Goal: Information Seeking & Learning: Learn about a topic

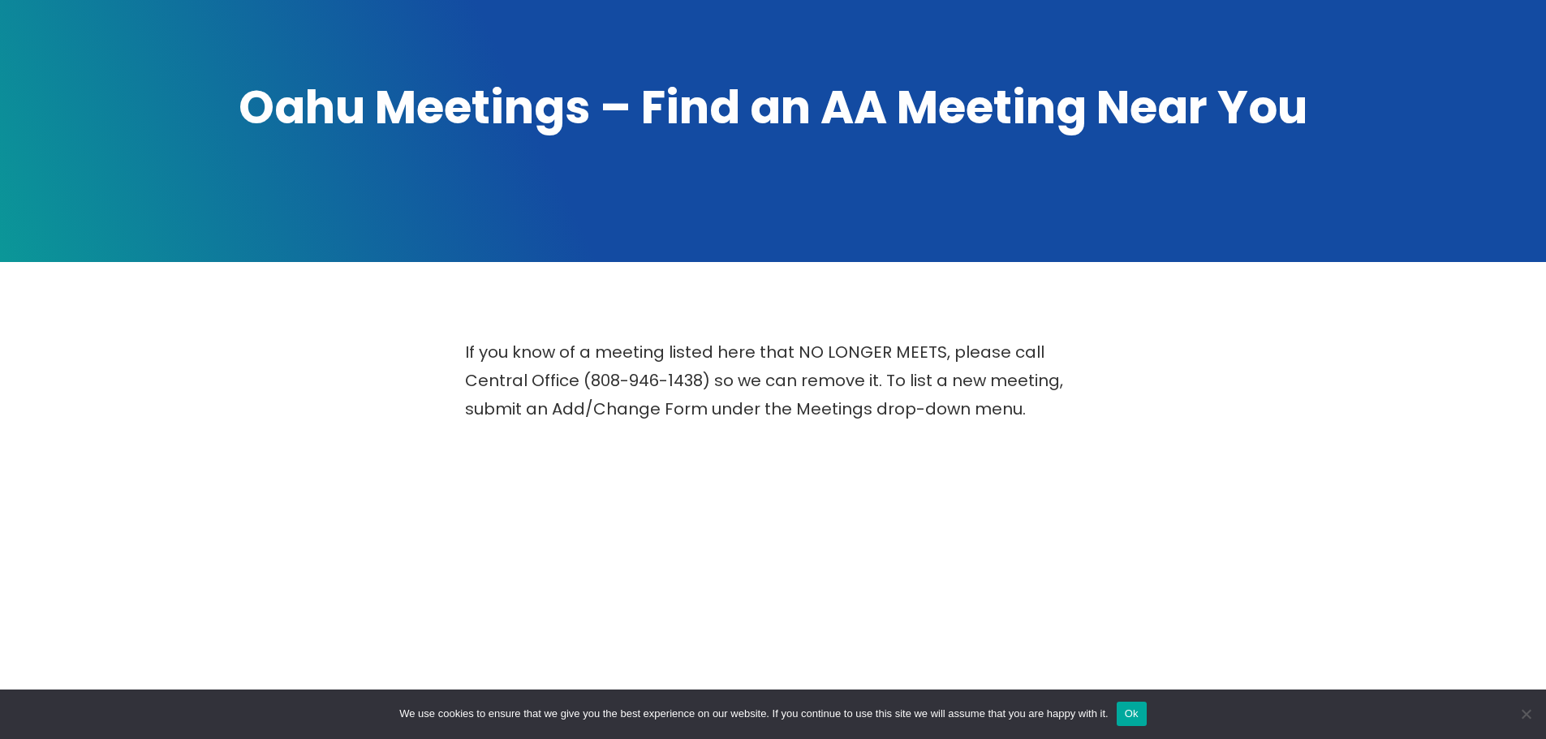
scroll to position [325, 0]
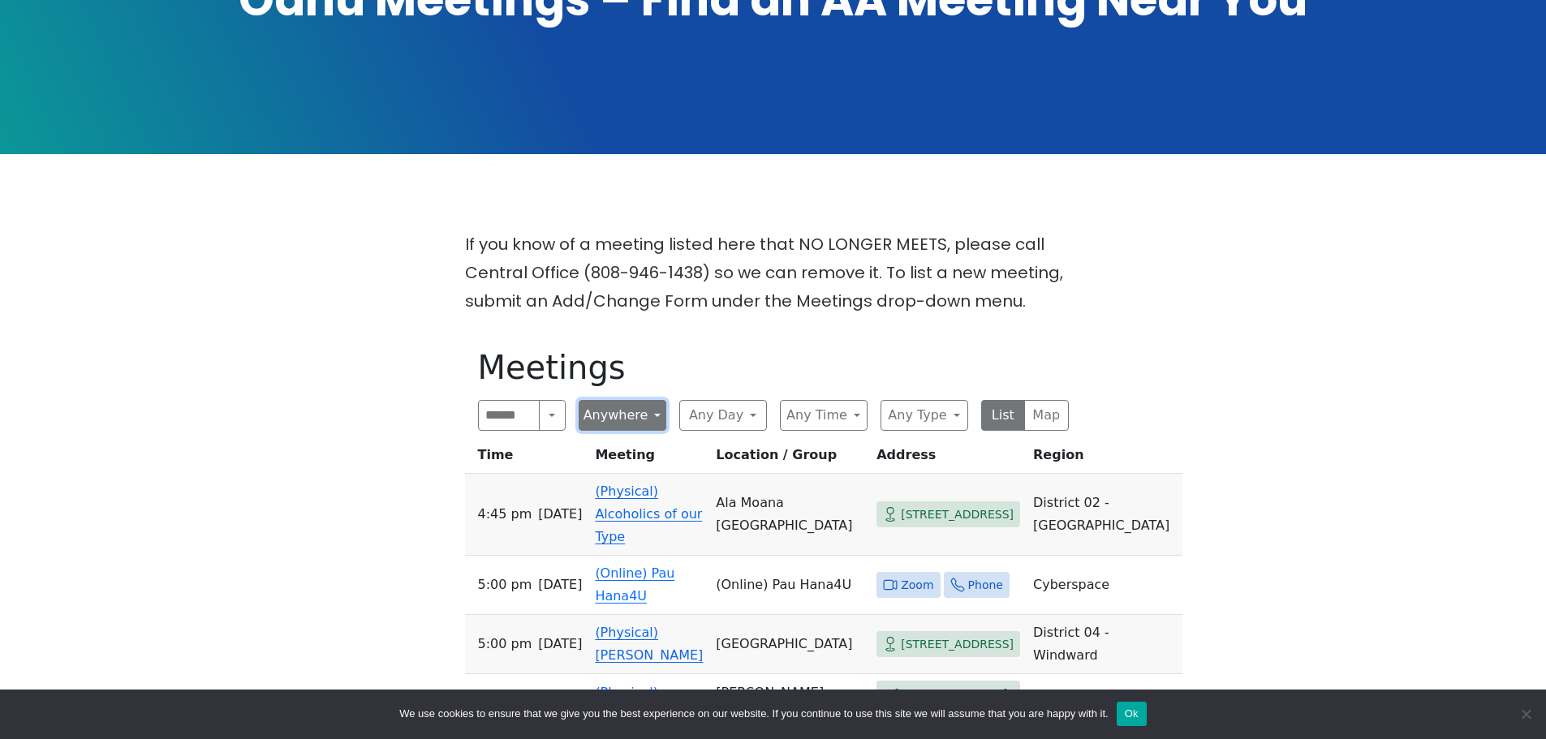
click at [625, 417] on button "Anywhere" at bounding box center [623, 415] width 88 height 31
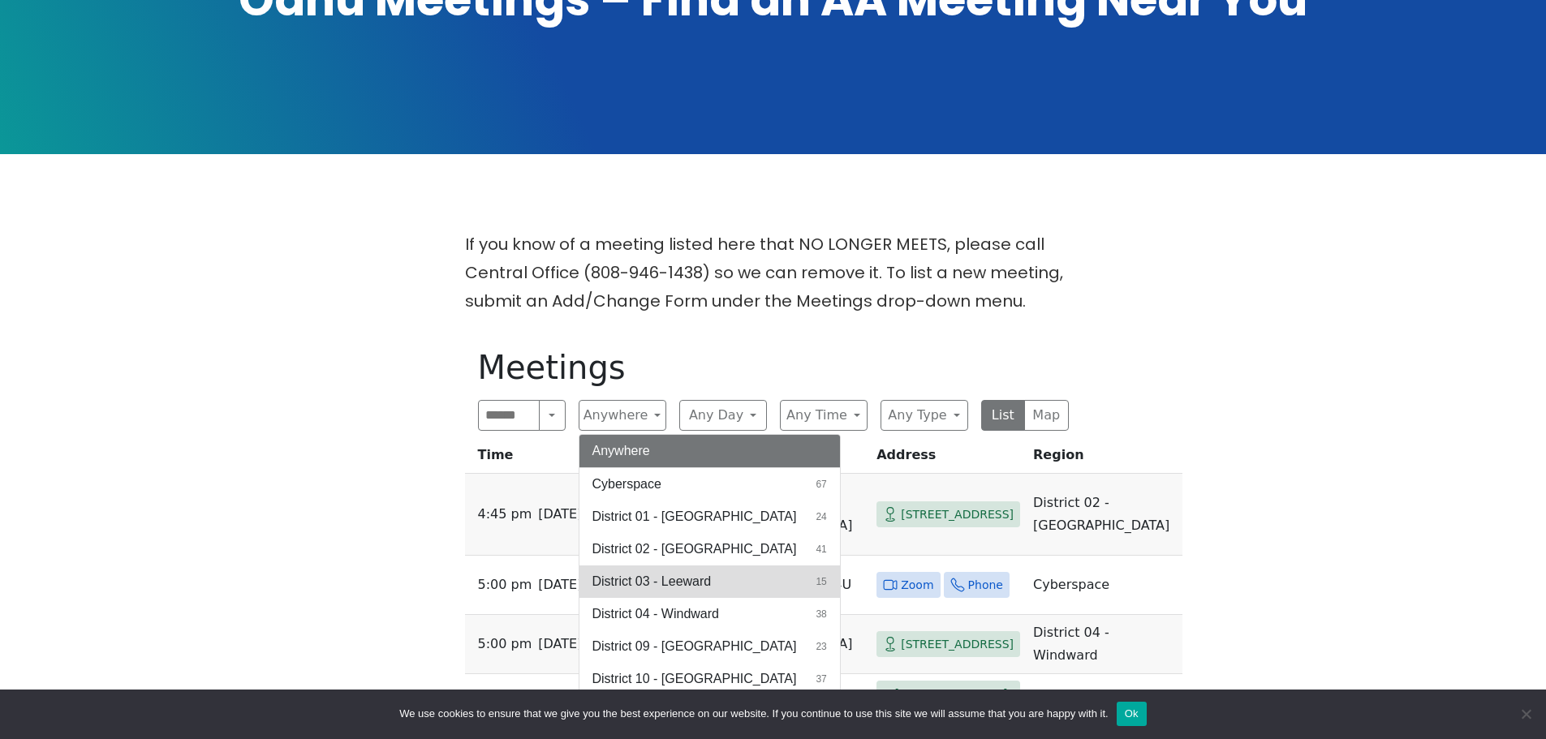
click at [670, 586] on span "District 03 - Leeward" at bounding box center [651, 581] width 119 height 19
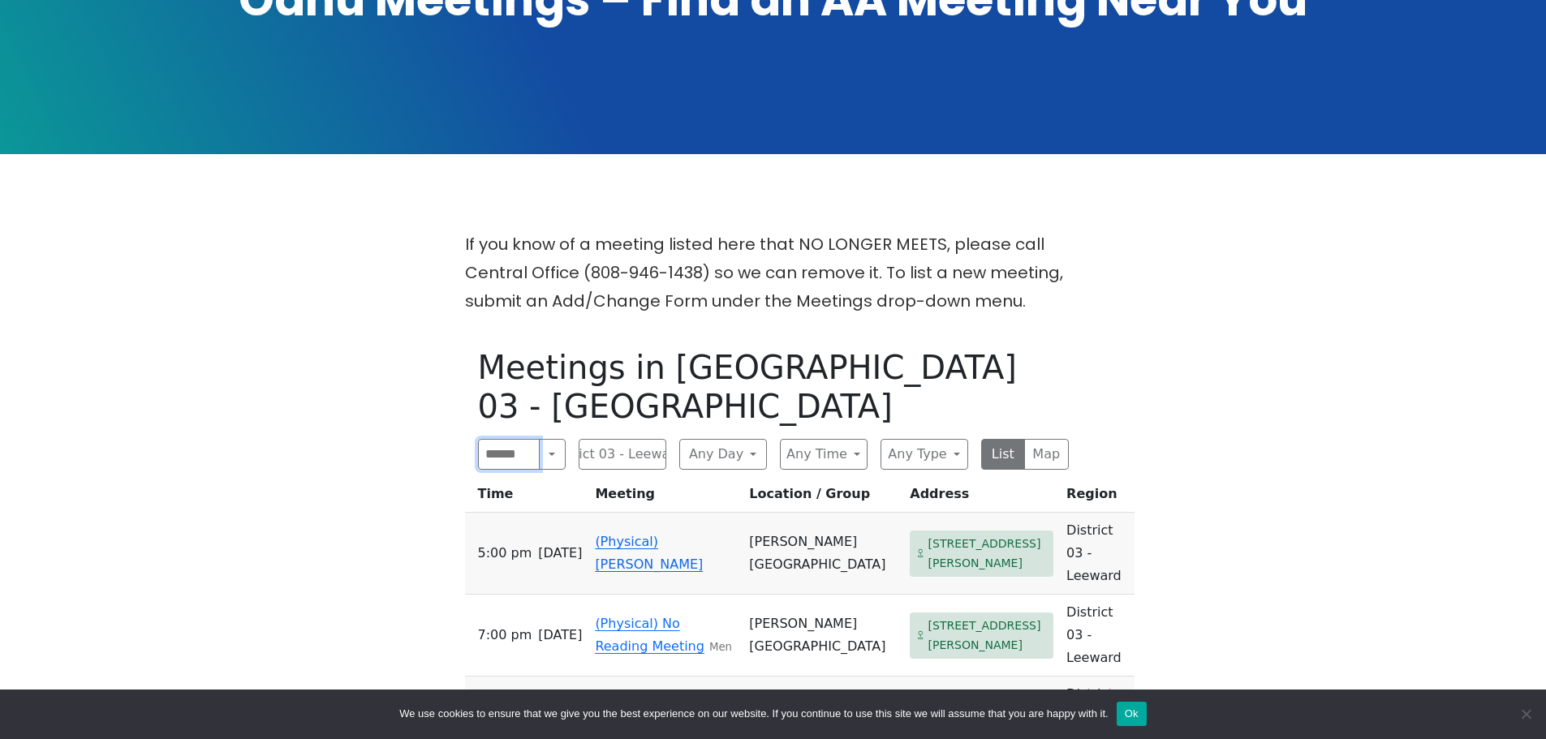
click at [534, 439] on input "Search" at bounding box center [509, 454] width 62 height 31
click at [732, 439] on button "Any Day" at bounding box center [723, 454] width 88 height 31
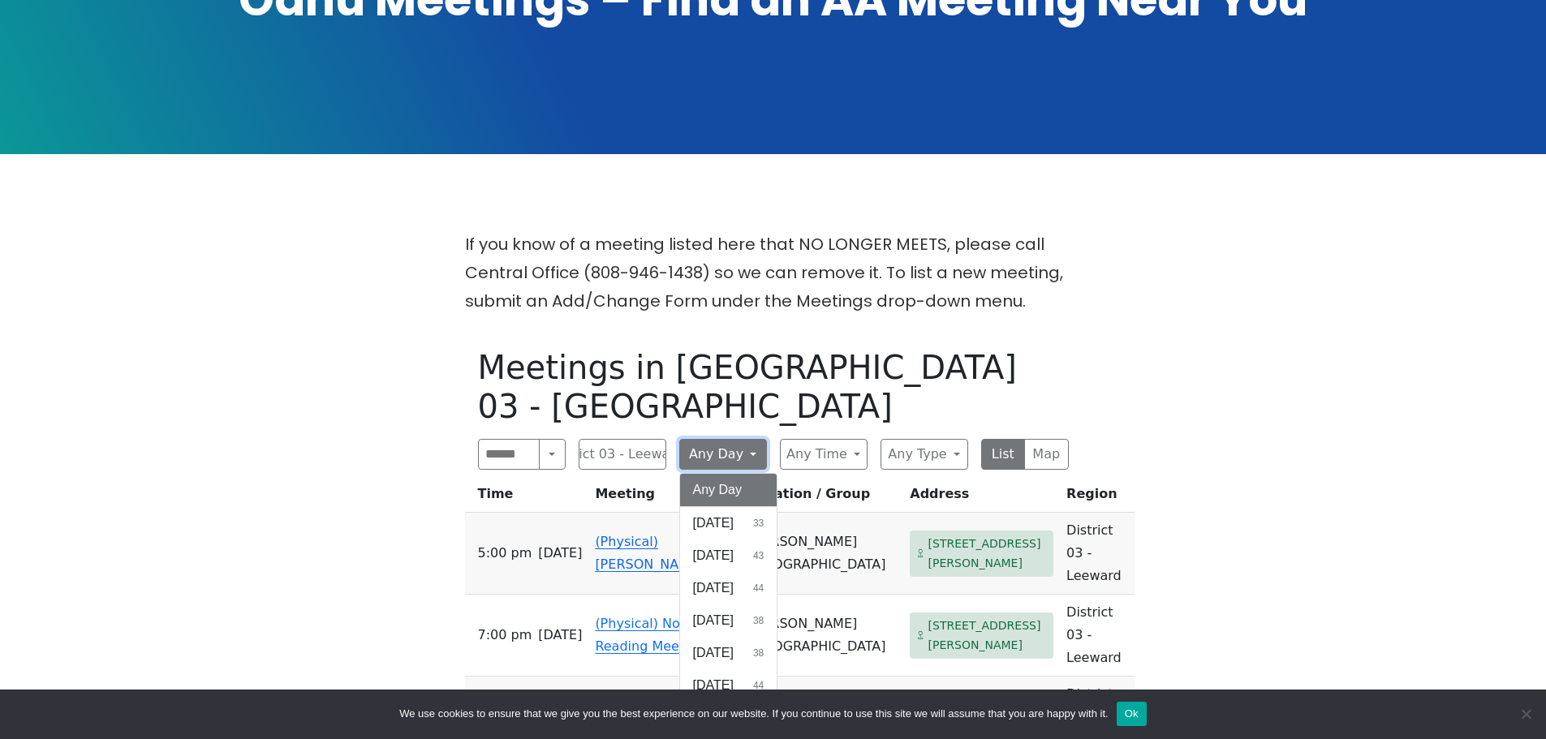
click at [732, 439] on button "Any Day" at bounding box center [723, 454] width 88 height 31
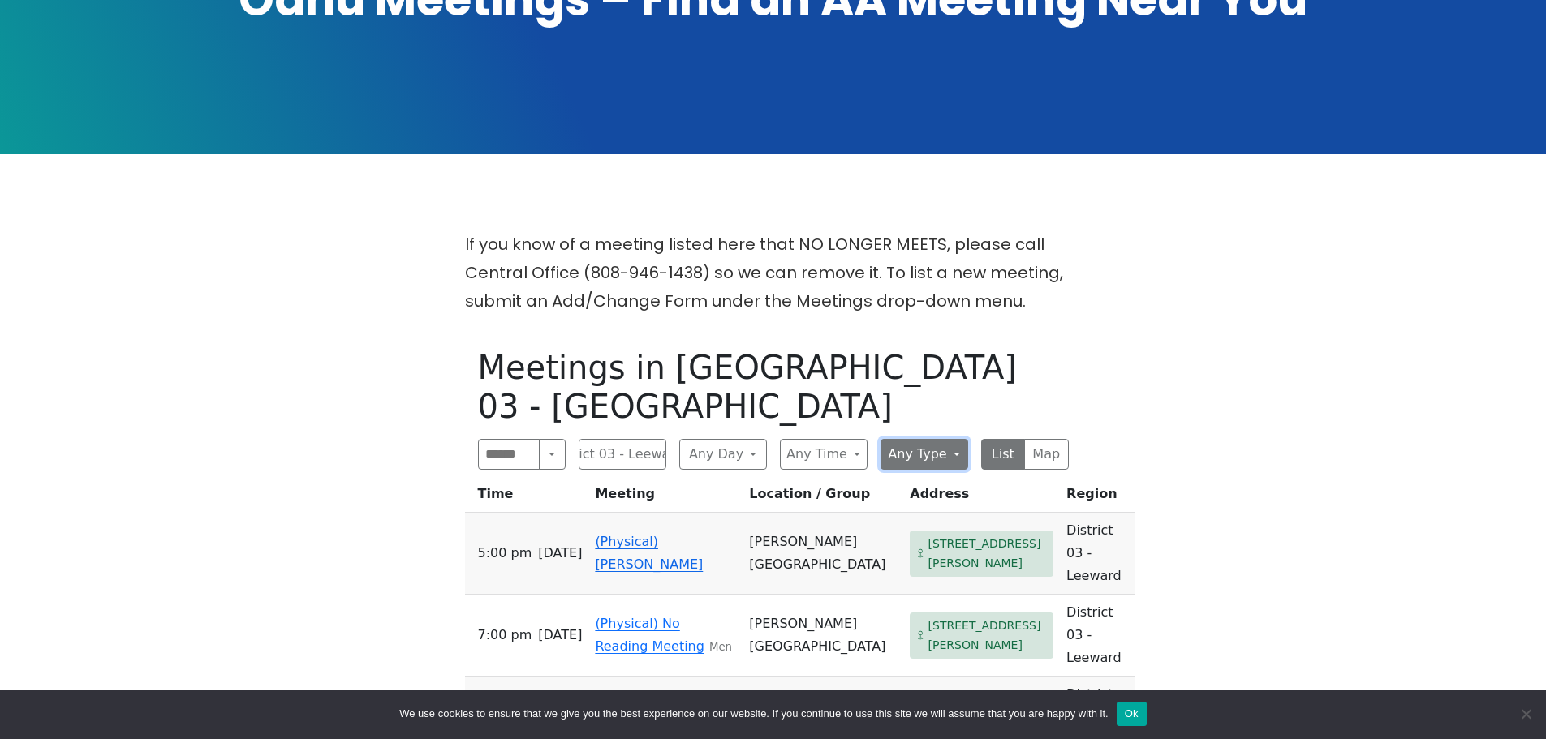
click at [927, 439] on button "Any Type" at bounding box center [924, 454] width 88 height 31
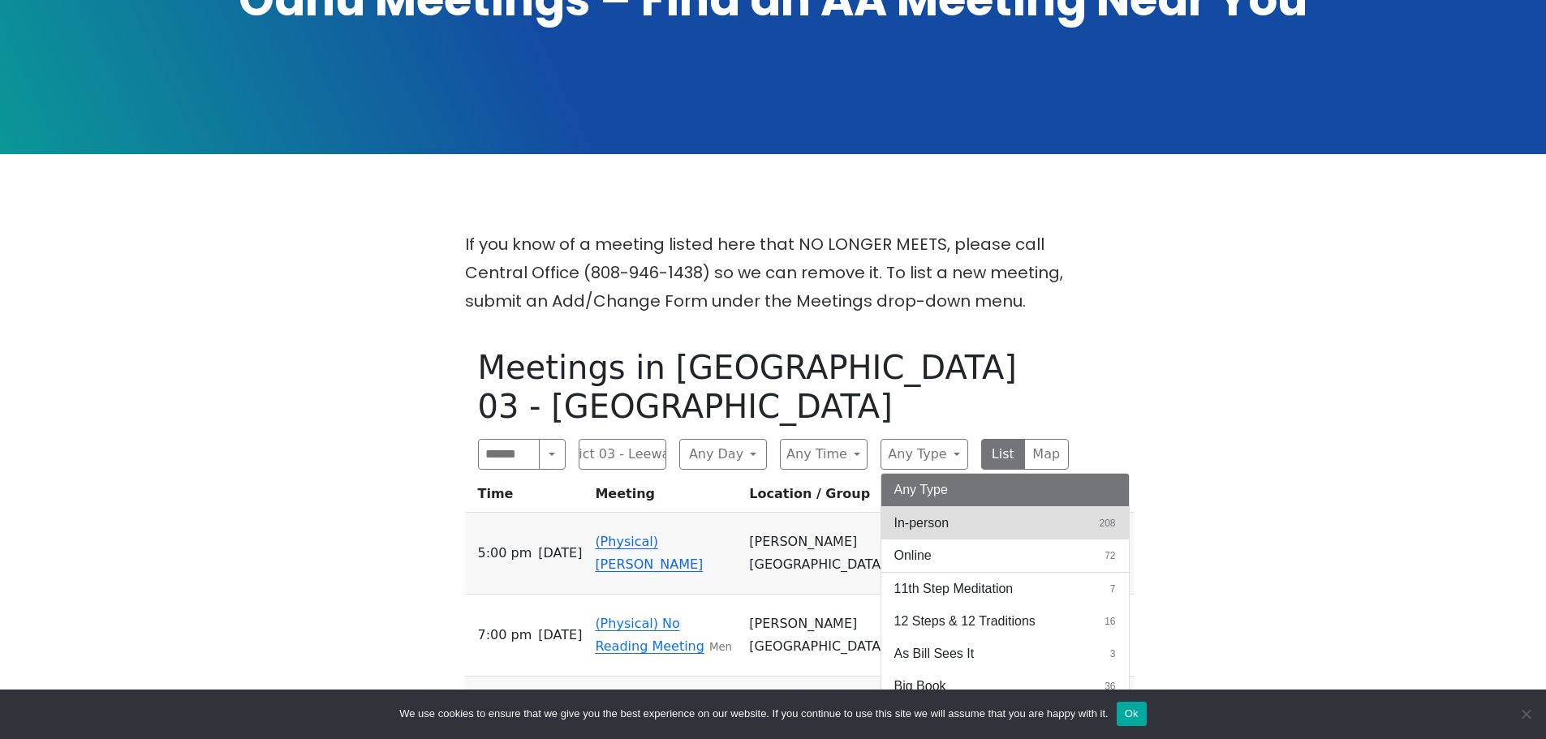
click at [937, 514] on span "In-person" at bounding box center [921, 523] width 55 height 19
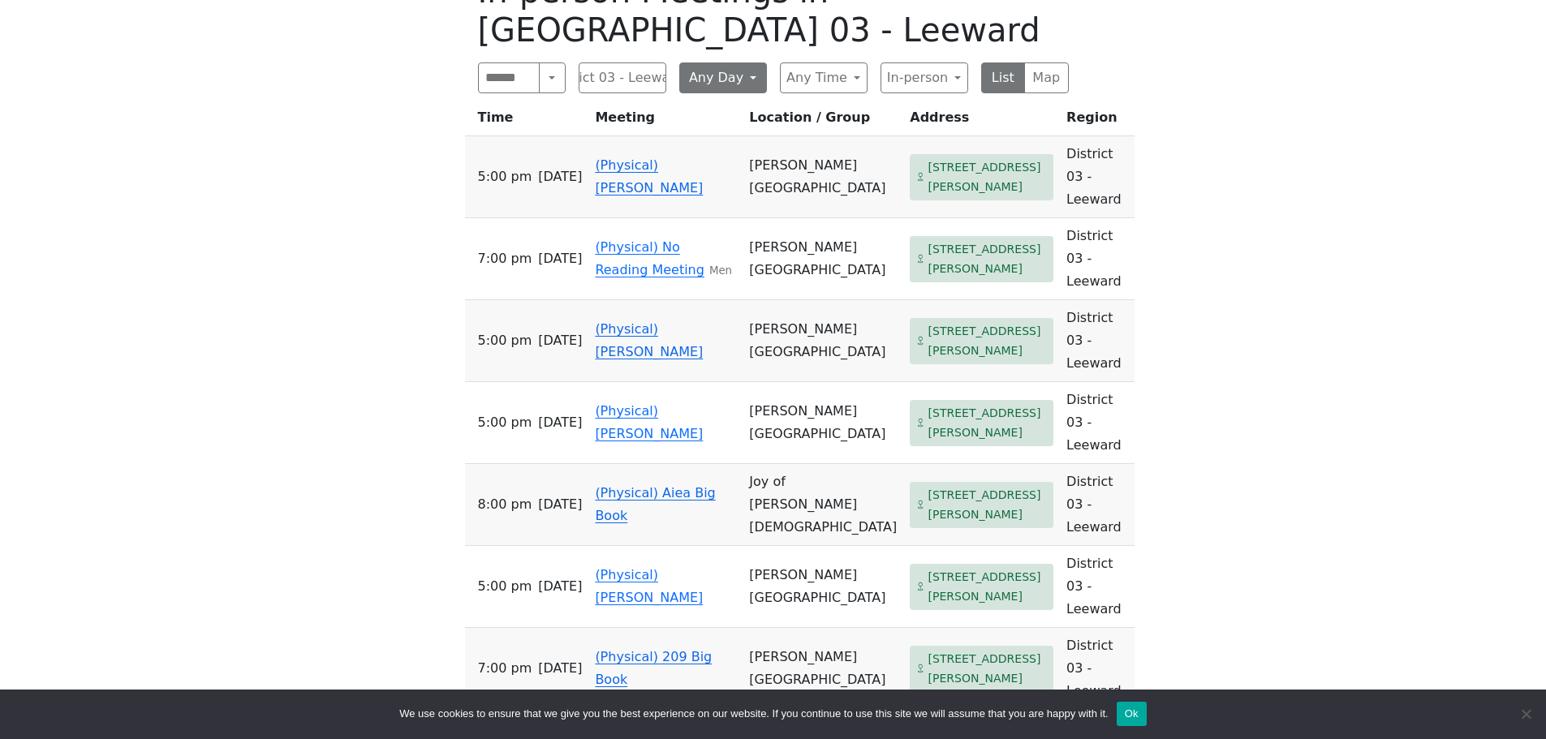
scroll to position [649, 0]
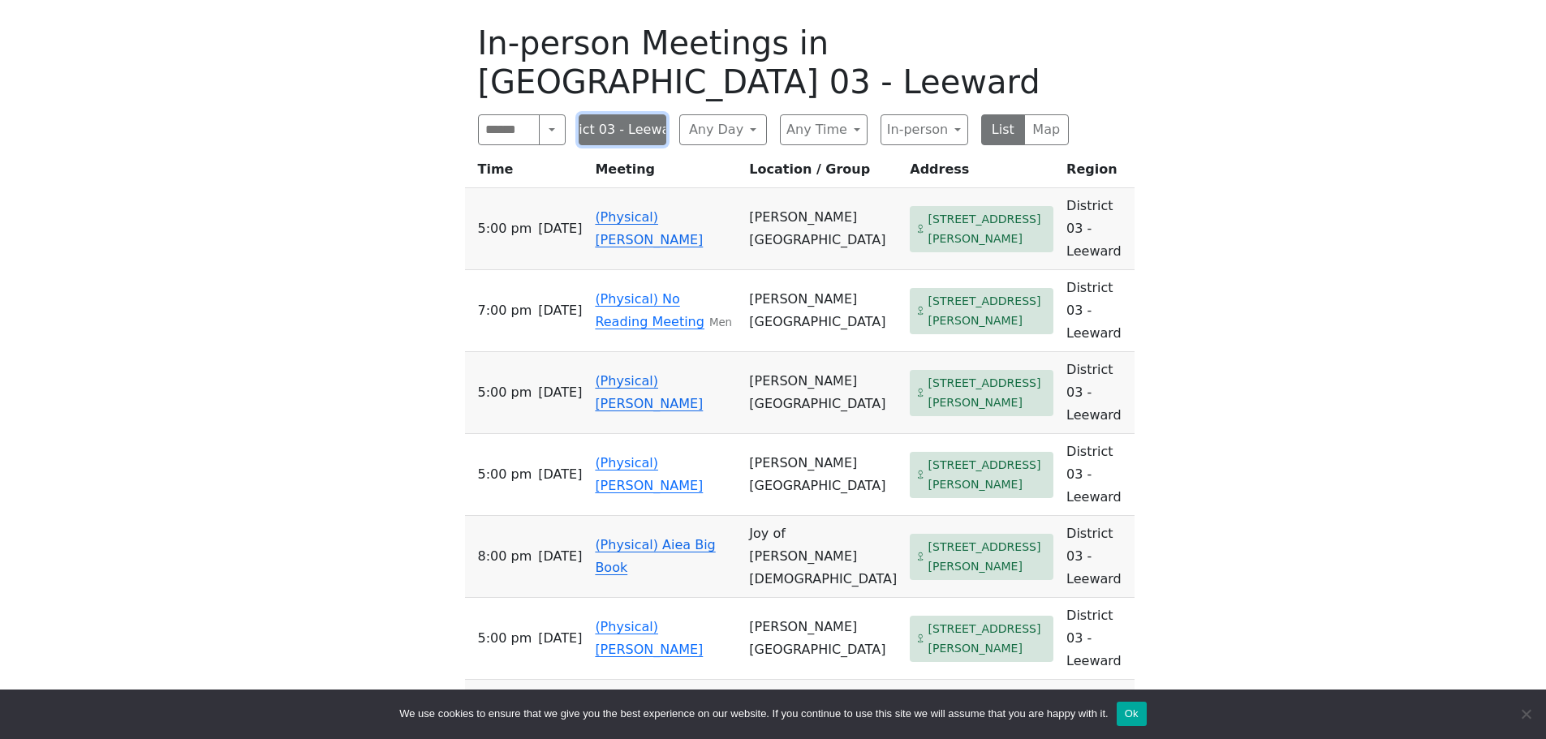
click at [646, 114] on button "District 03 - Leeward" at bounding box center [623, 129] width 88 height 31
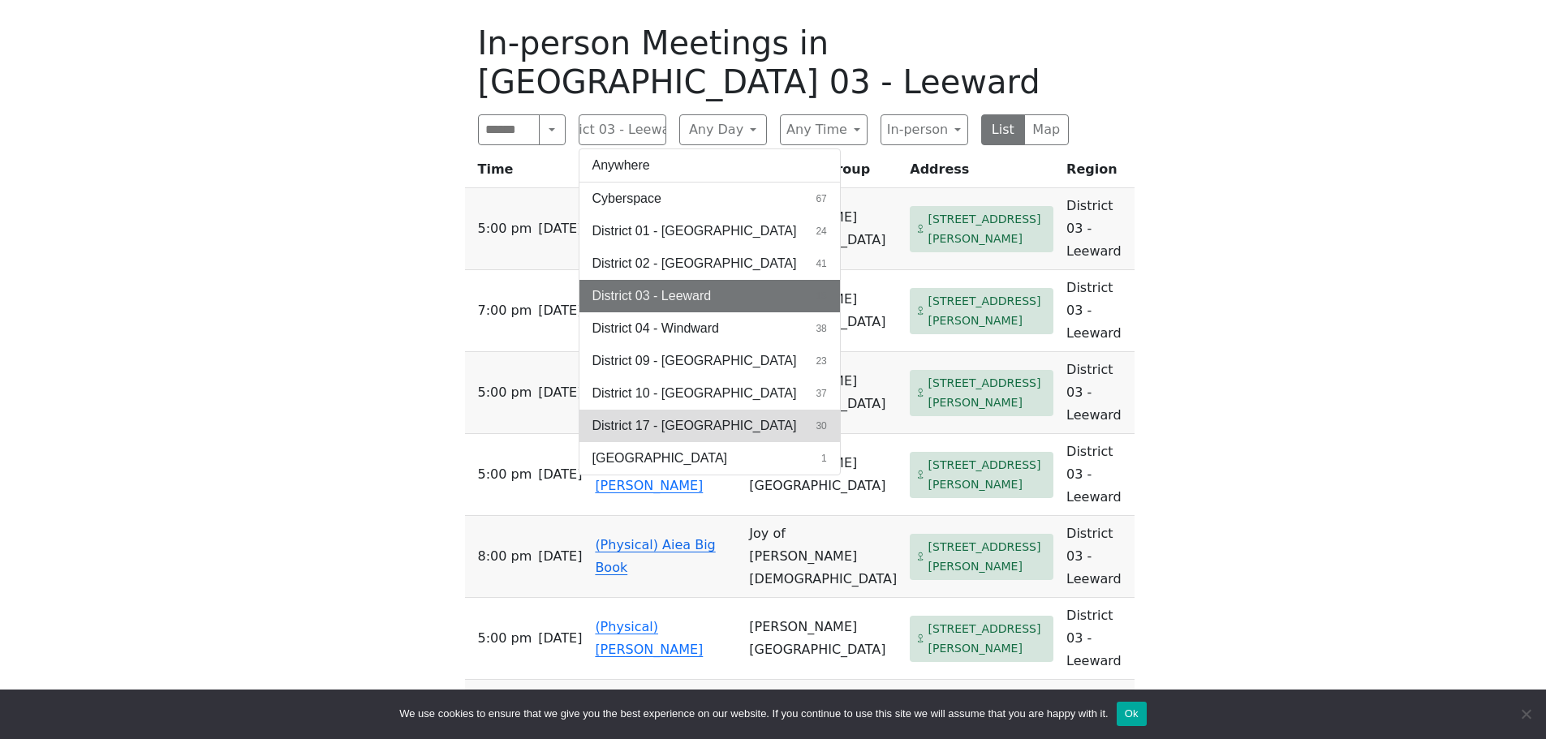
click at [725, 410] on button "District 17 - Waianae 30" at bounding box center [709, 426] width 260 height 32
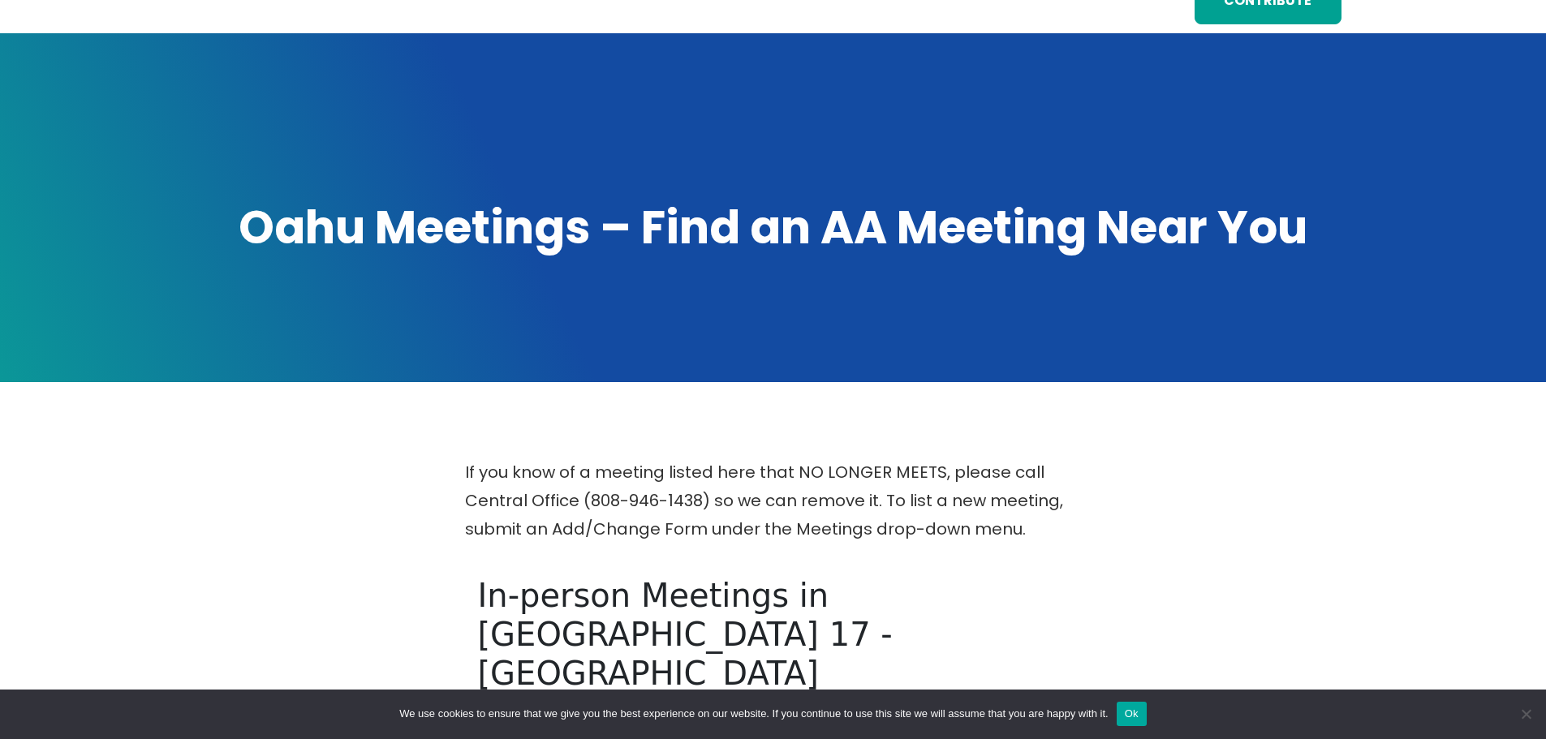
scroll to position [406, 0]
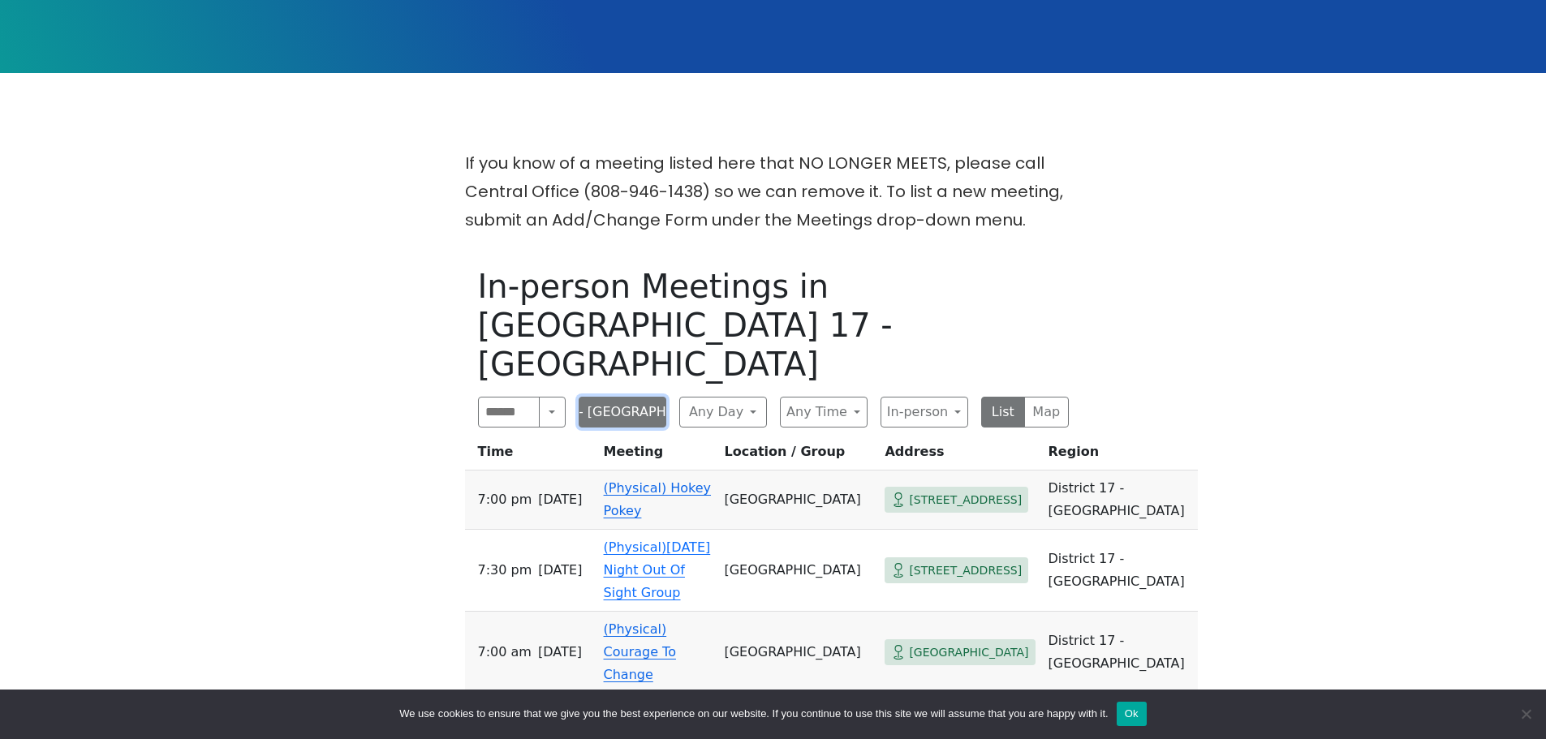
click at [635, 397] on button "District 17 - Waianae" at bounding box center [623, 412] width 88 height 31
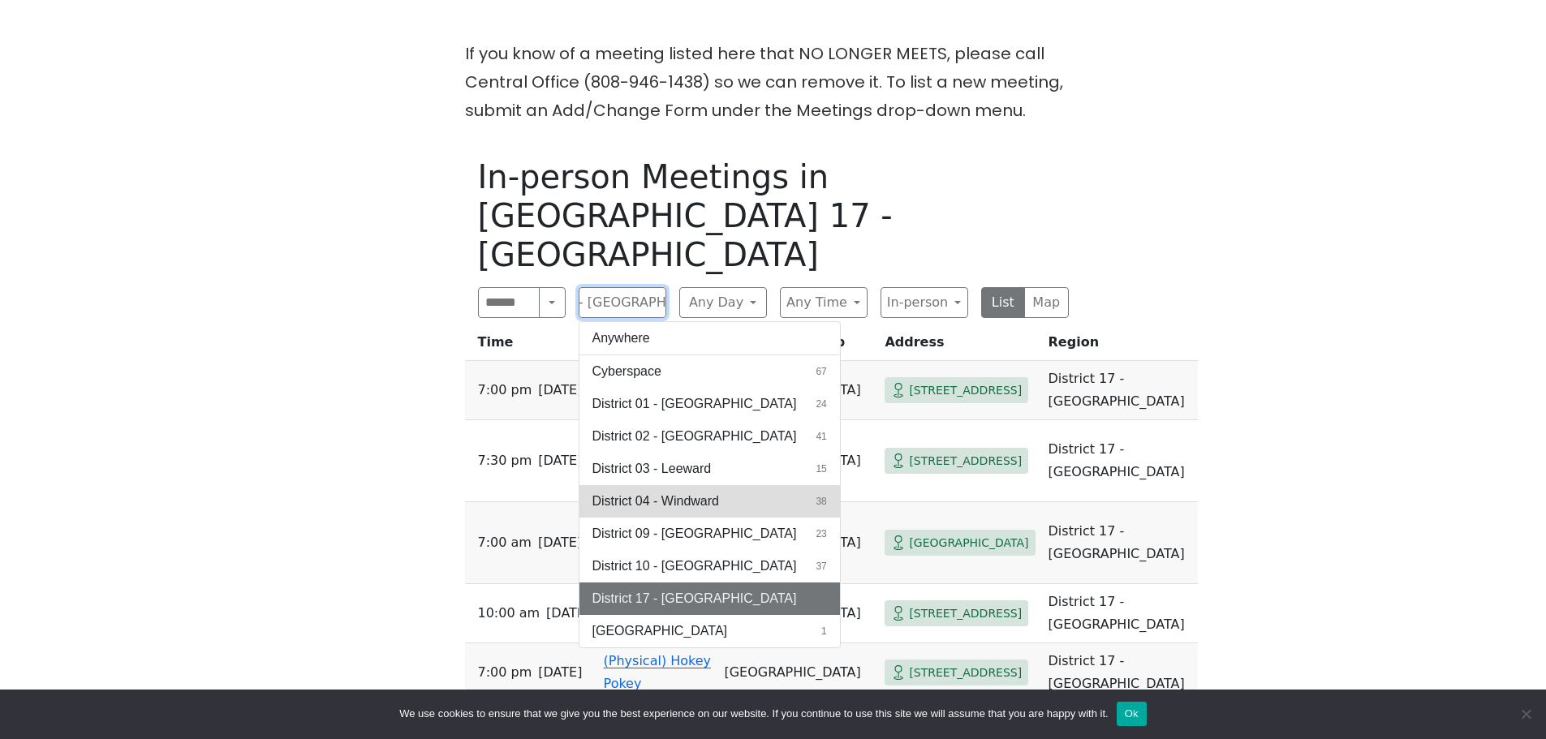
scroll to position [487, 0]
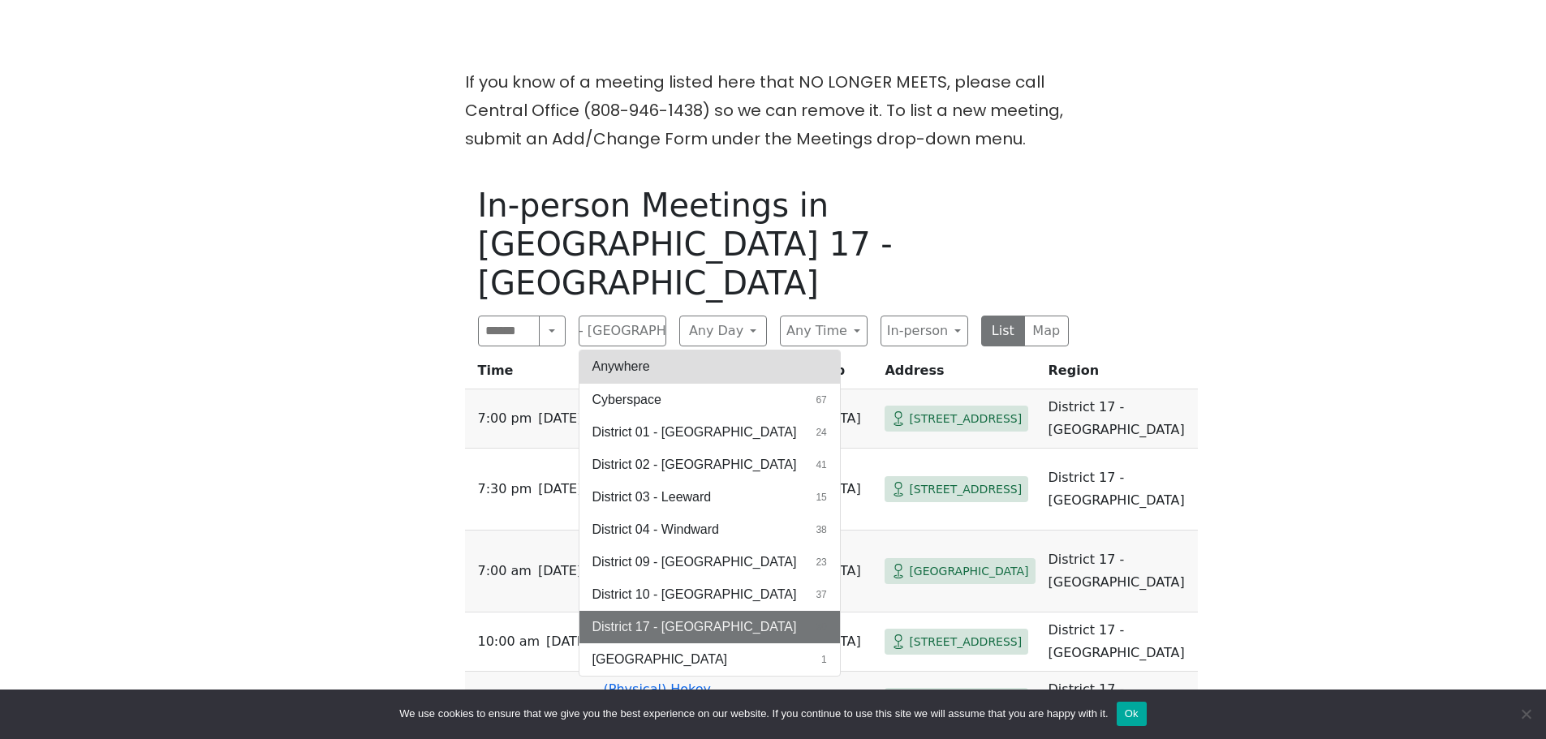
click at [662, 351] on button "Anywhere" at bounding box center [709, 367] width 260 height 32
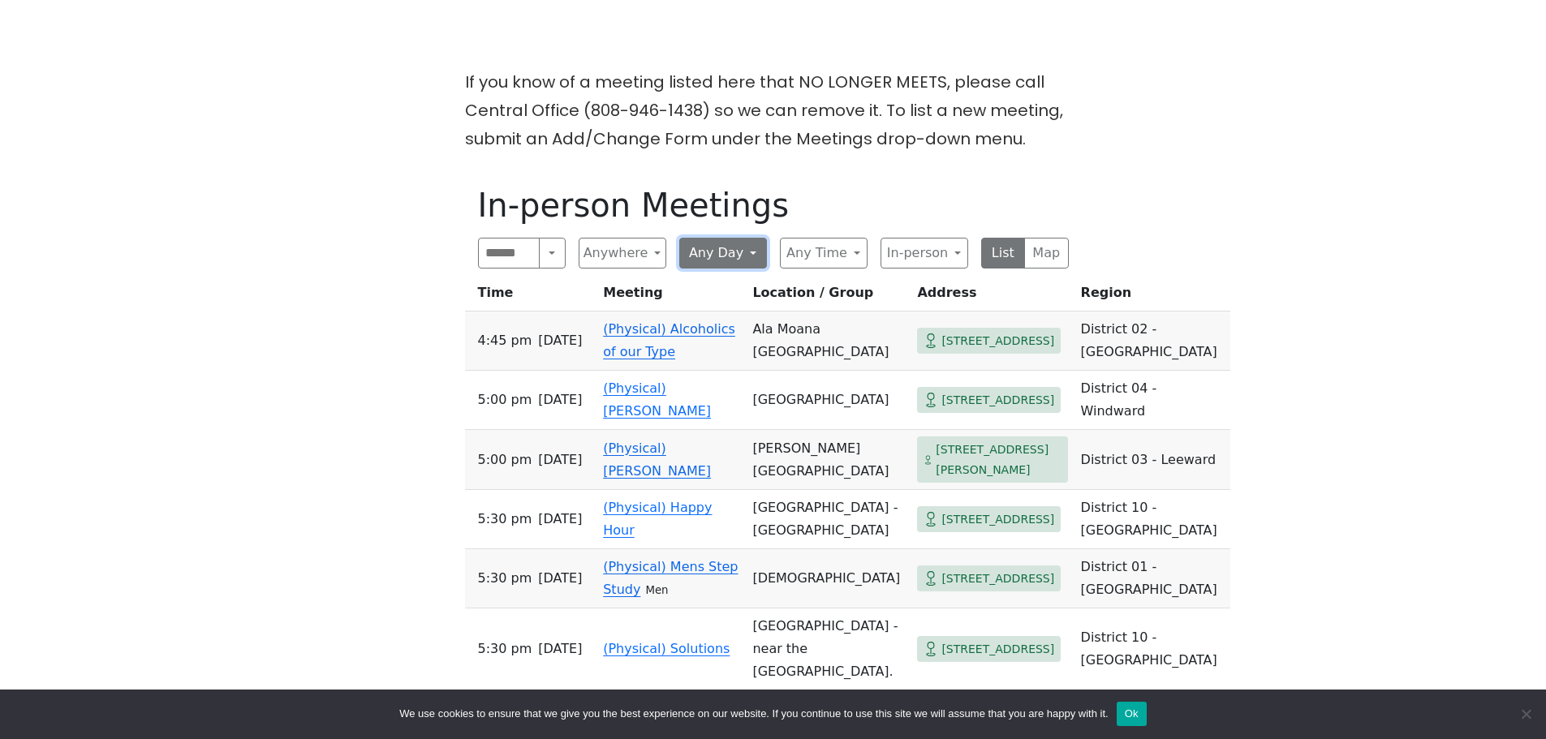
click at [708, 256] on button "Any Day" at bounding box center [723, 253] width 88 height 31
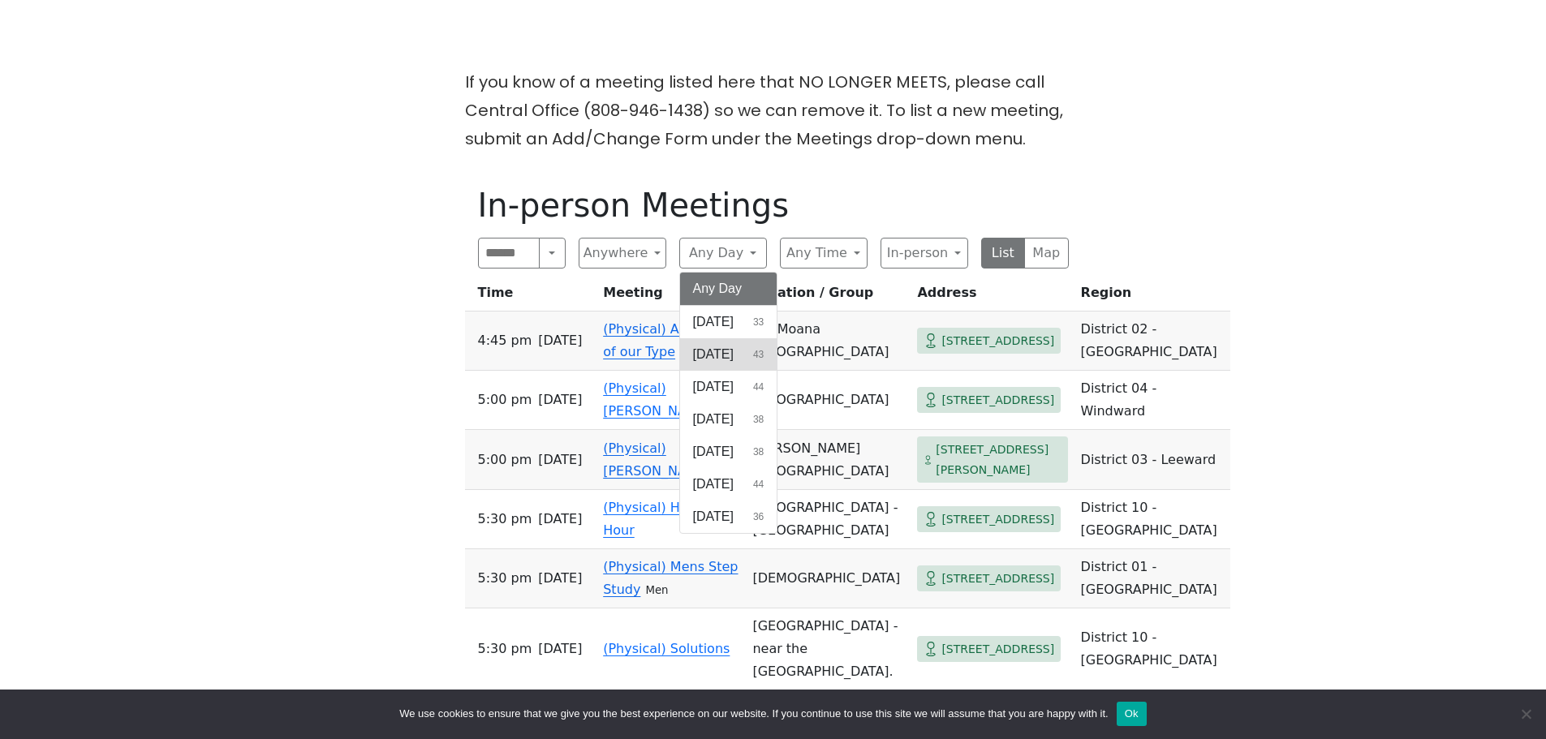
click at [733, 354] on span "Monday" at bounding box center [713, 354] width 41 height 19
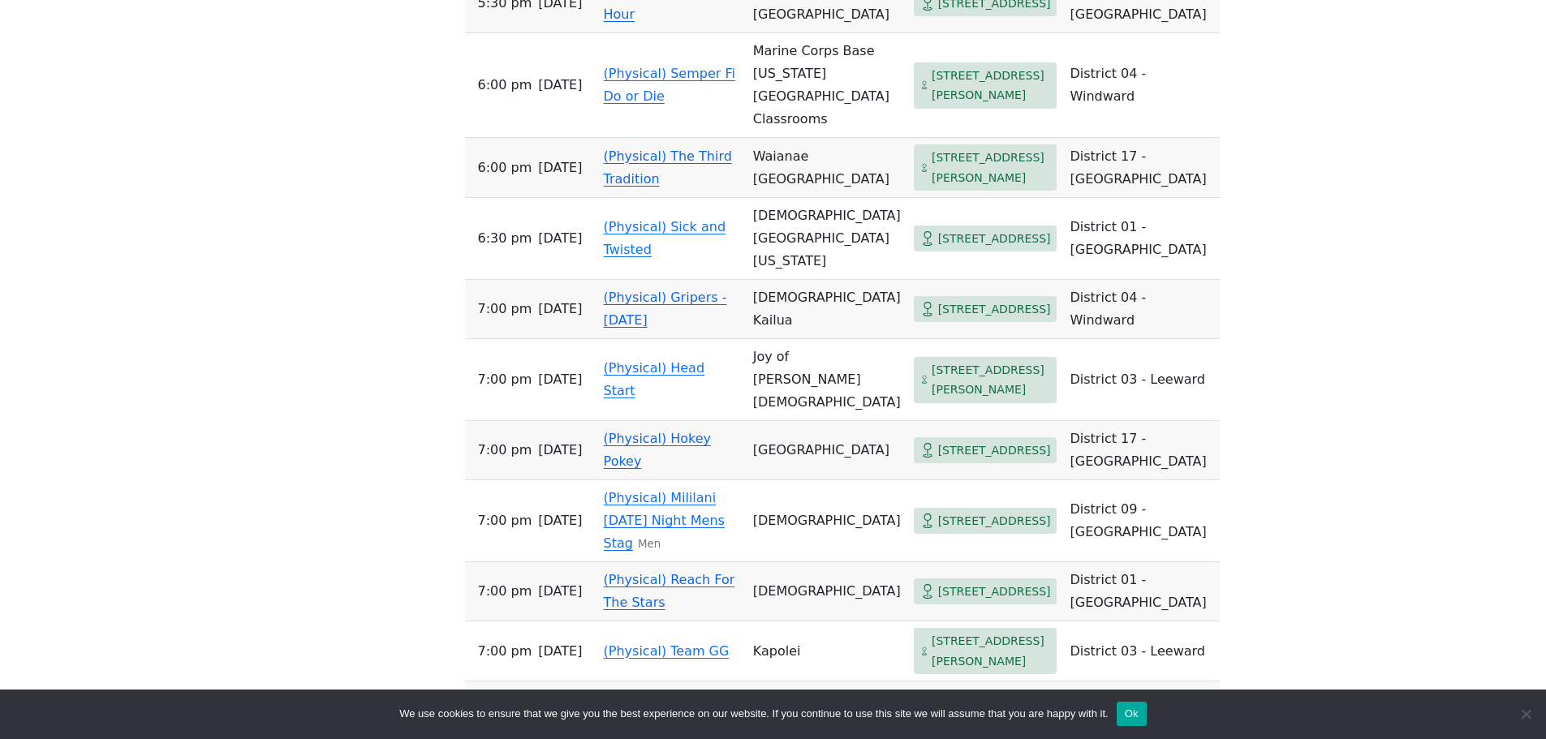
scroll to position [2301, 0]
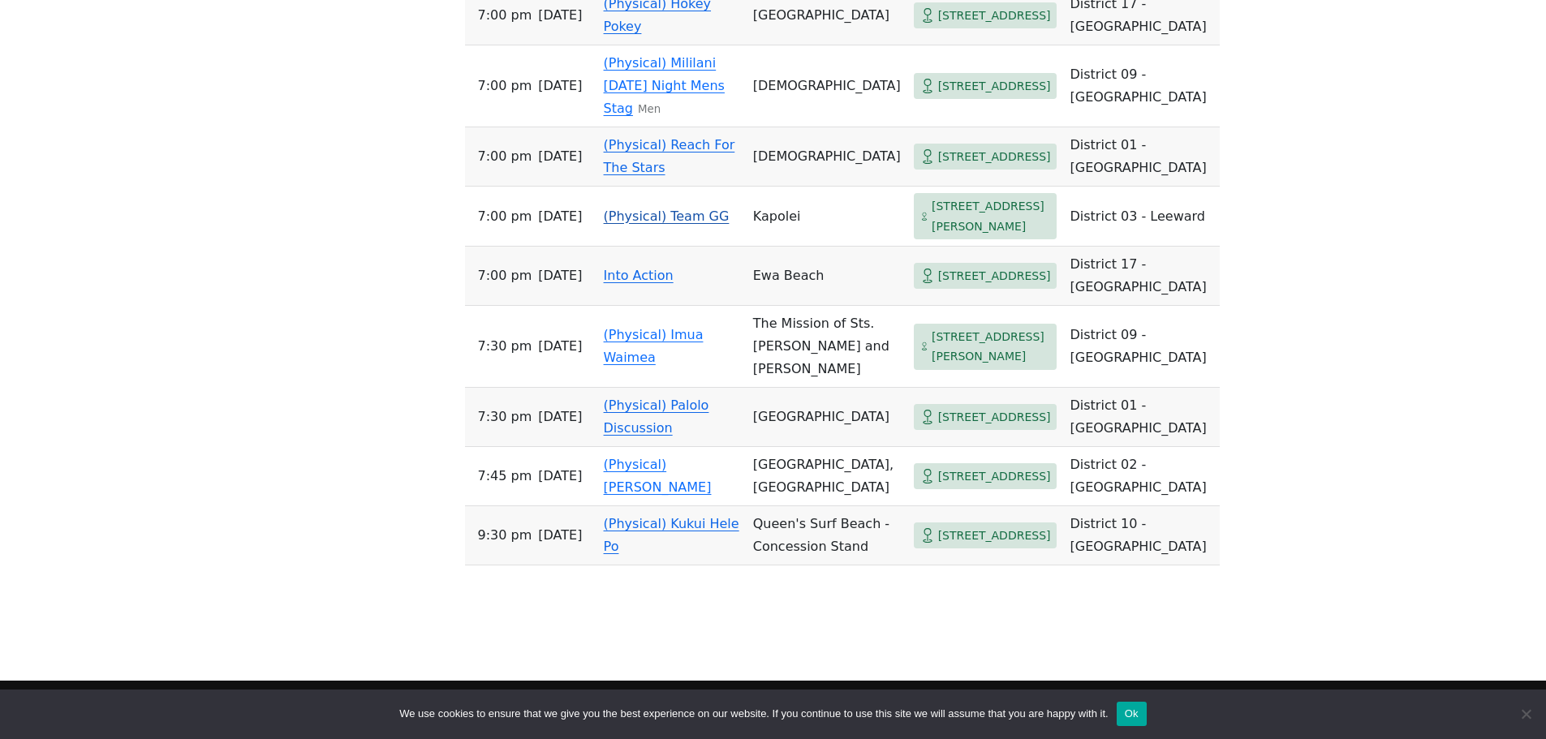
click at [674, 224] on link "(Physical) Team GG" at bounding box center [667, 216] width 126 height 15
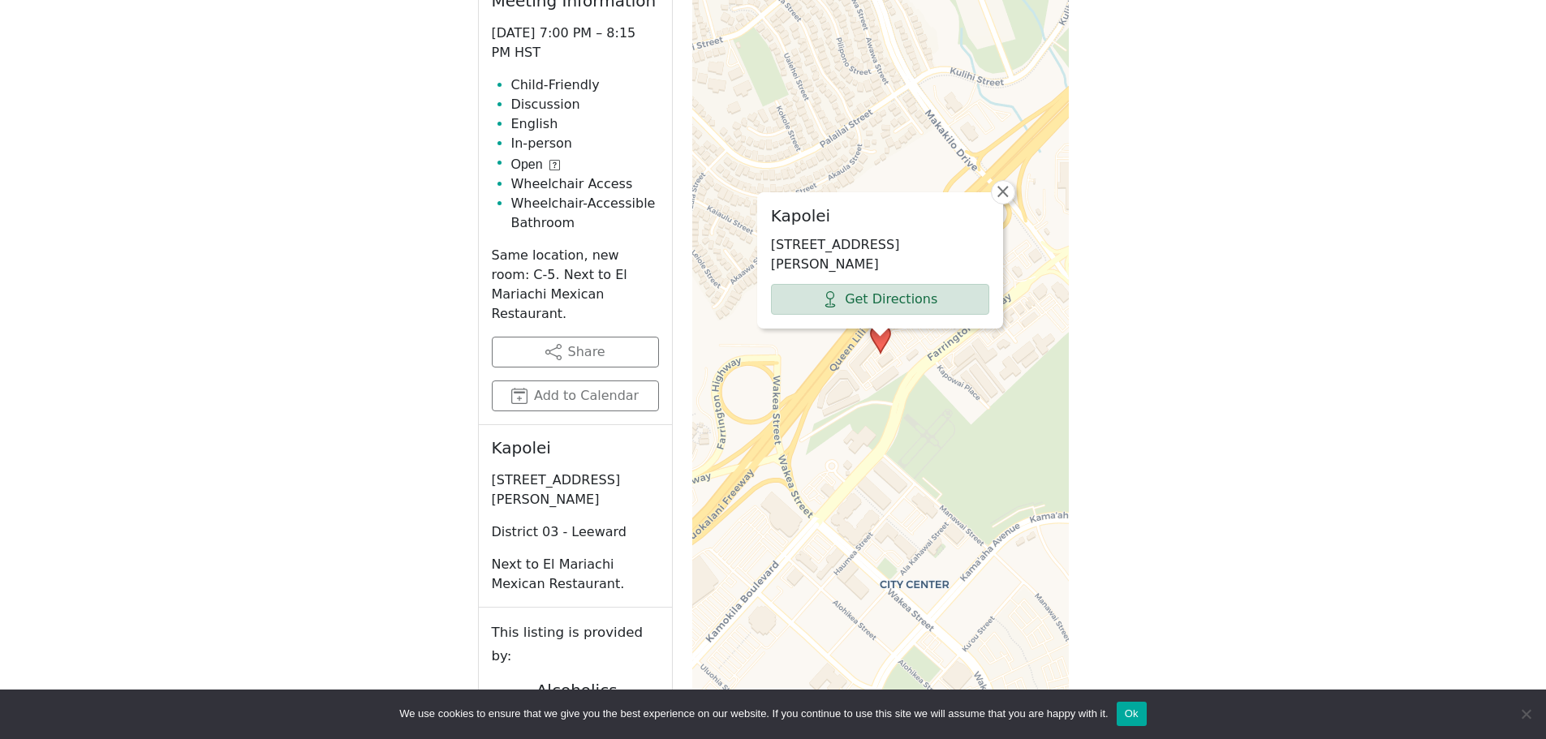
scroll to position [903, 0]
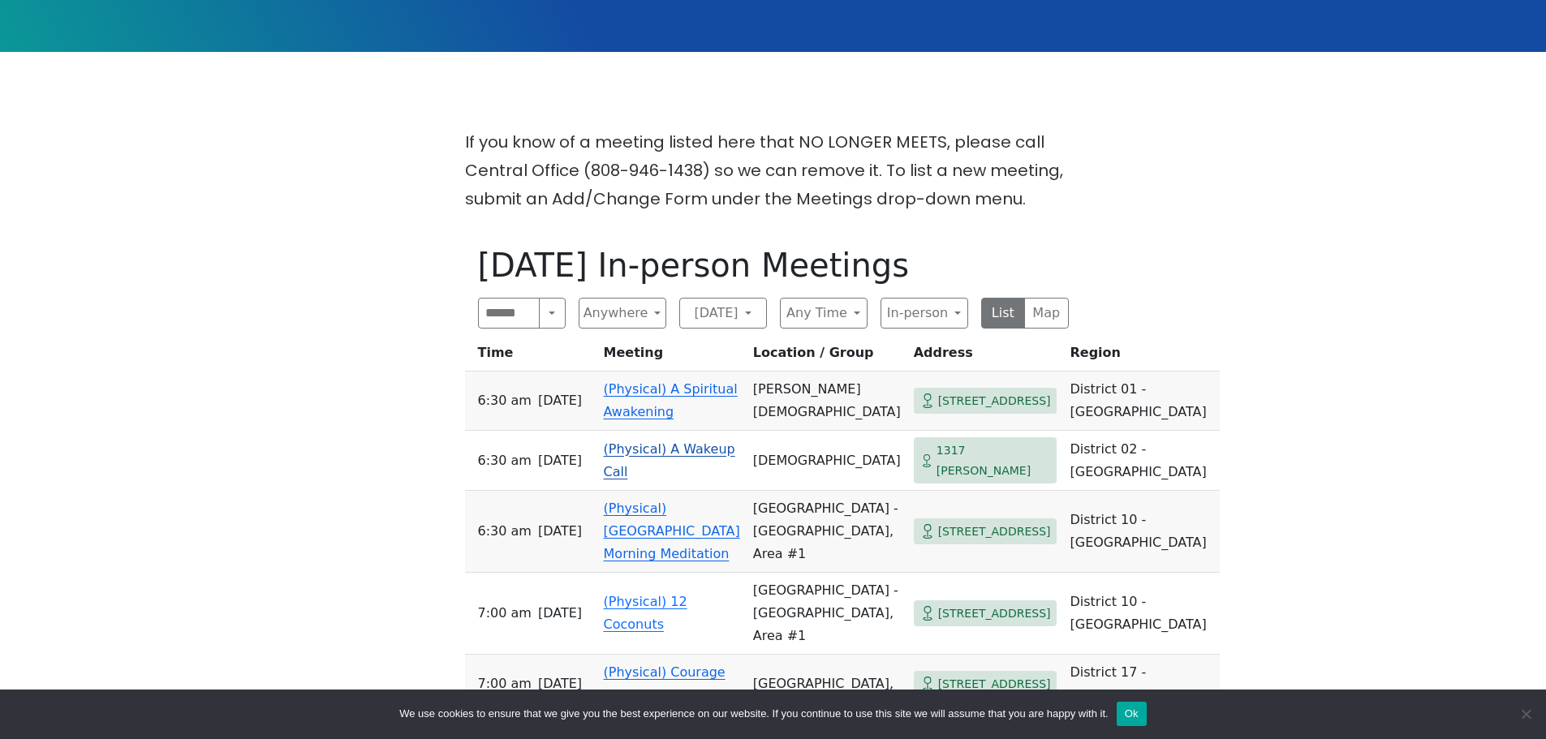
scroll to position [487, 0]
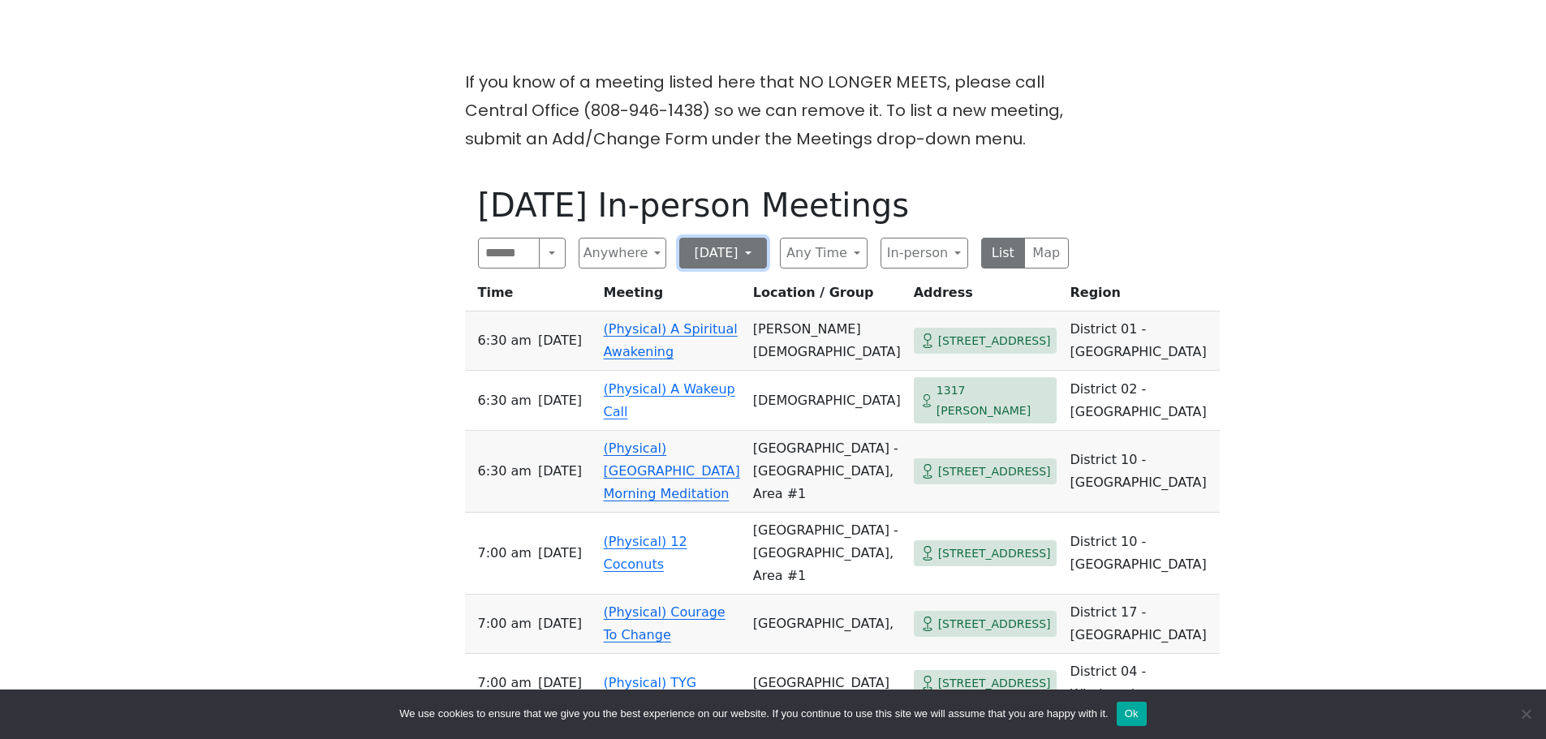
click at [707, 249] on button "Monday" at bounding box center [723, 253] width 88 height 31
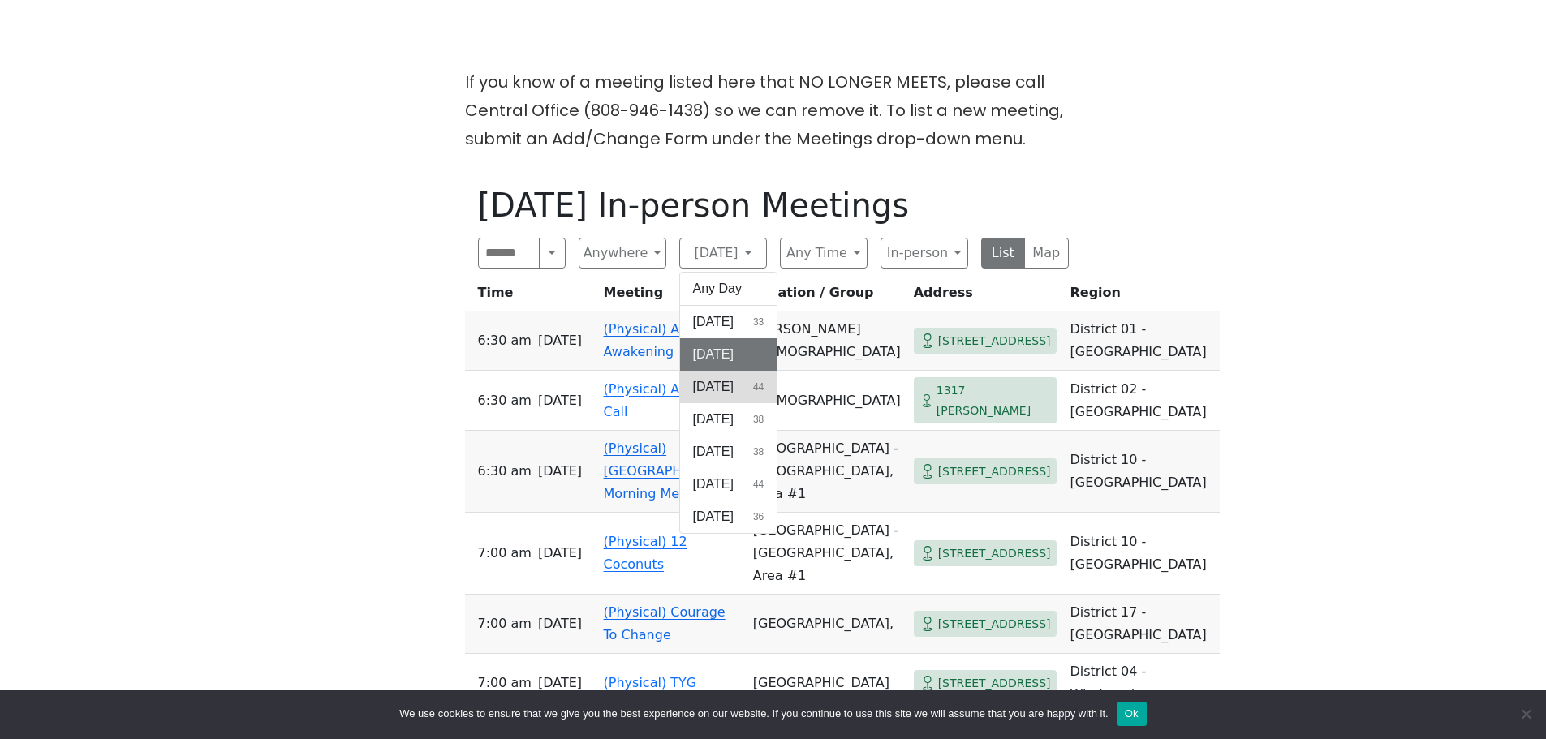
click at [743, 380] on button "Tuesday 44" at bounding box center [728, 387] width 97 height 32
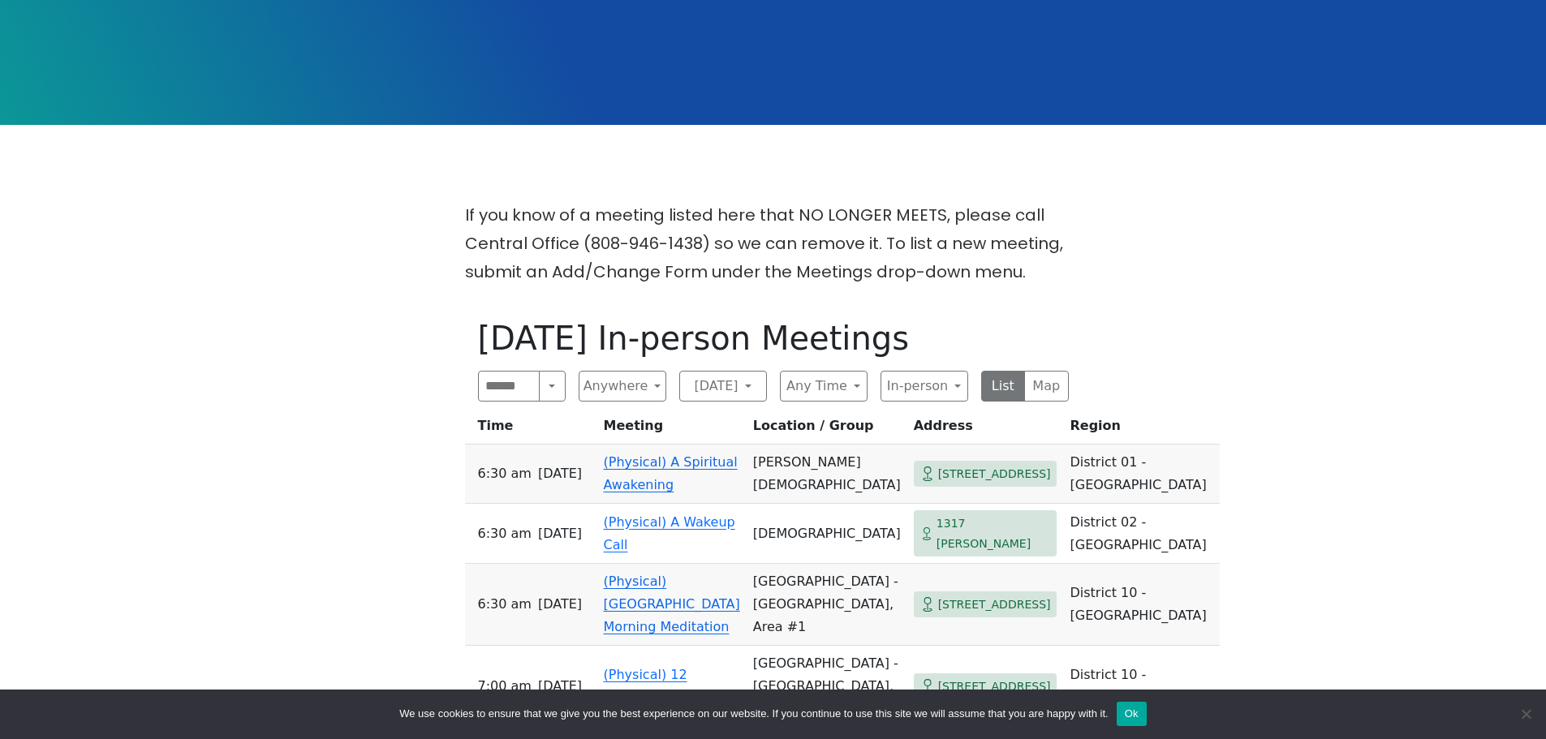
scroll to position [597, 0]
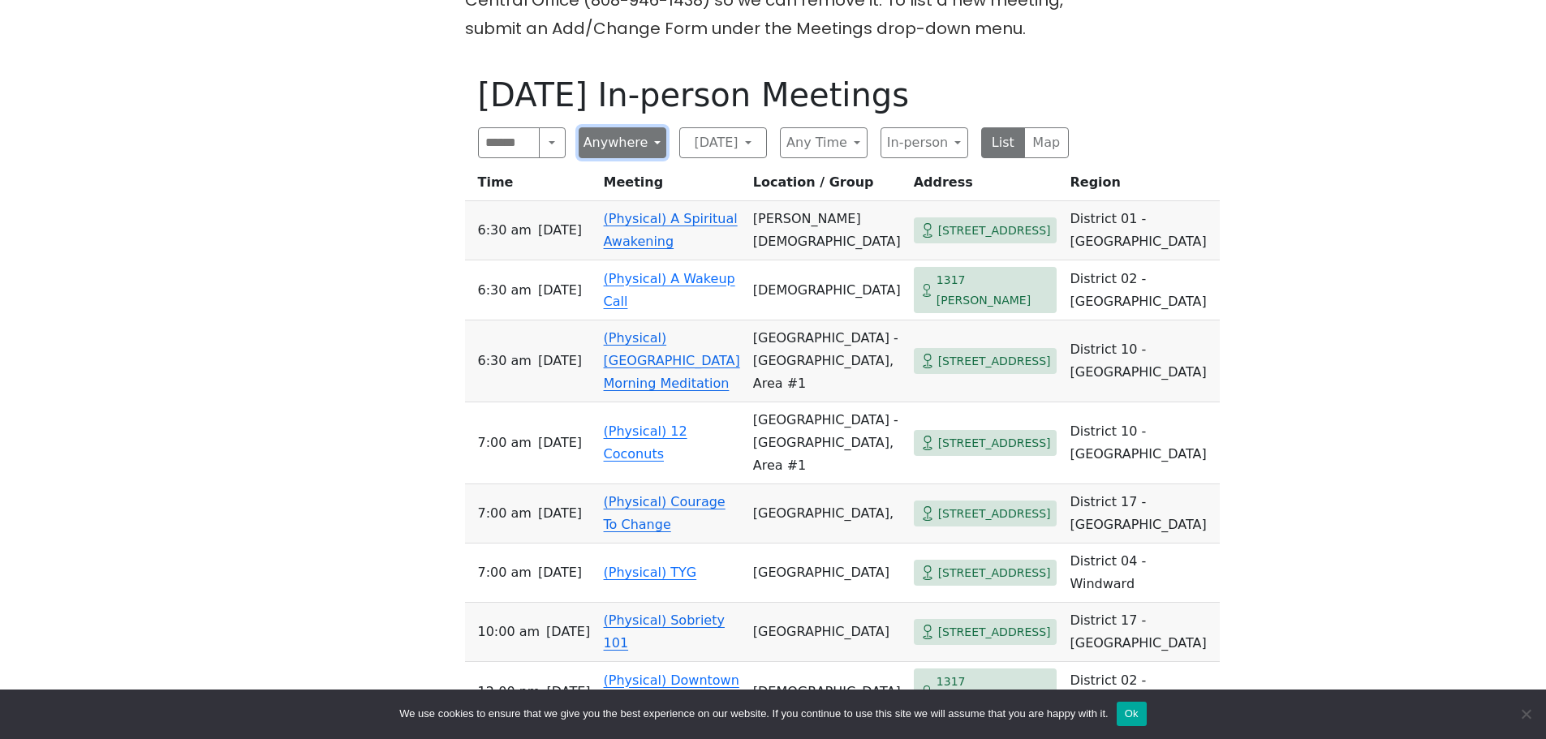
click at [646, 140] on button "Anywhere" at bounding box center [623, 142] width 88 height 31
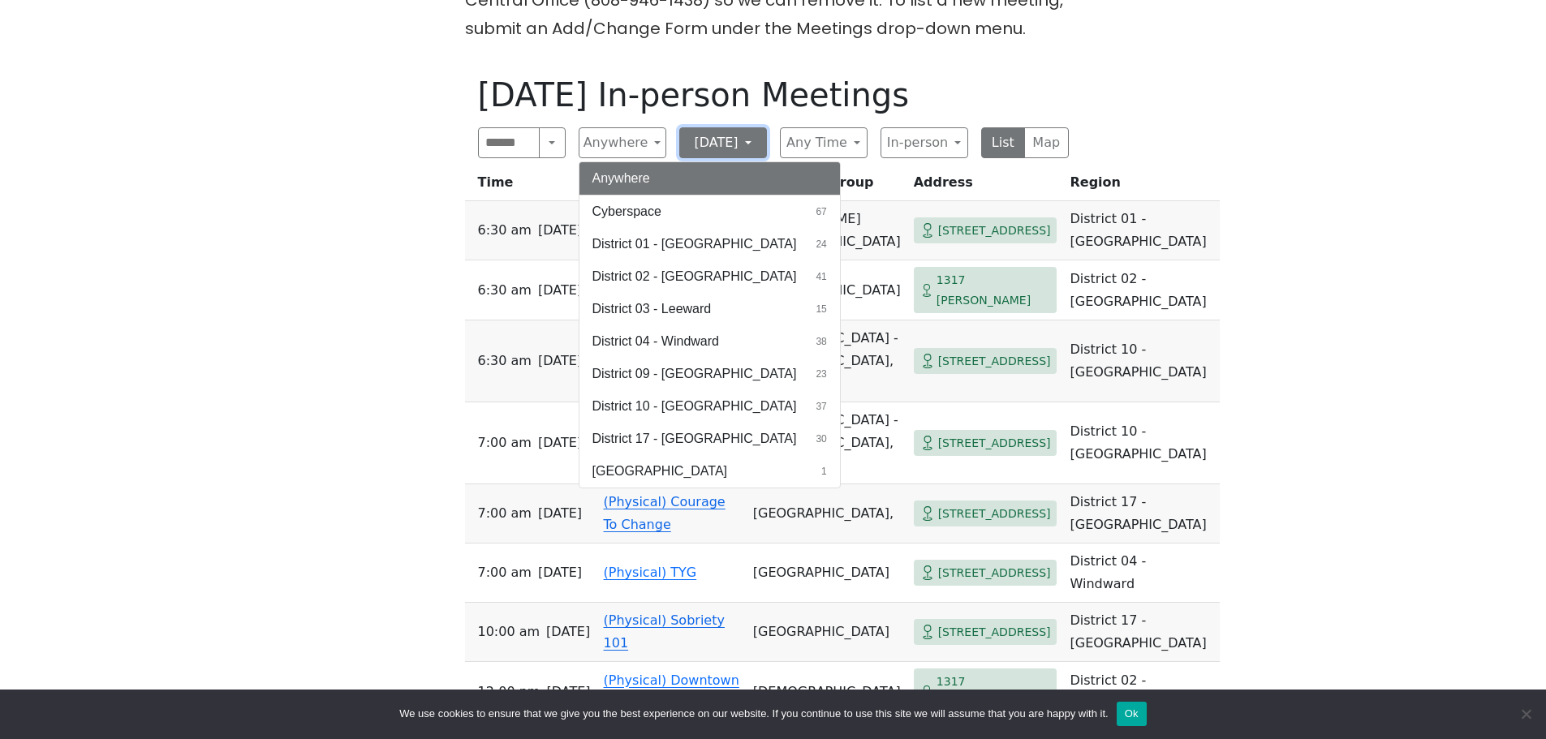
click at [735, 145] on button "Monday" at bounding box center [723, 142] width 88 height 31
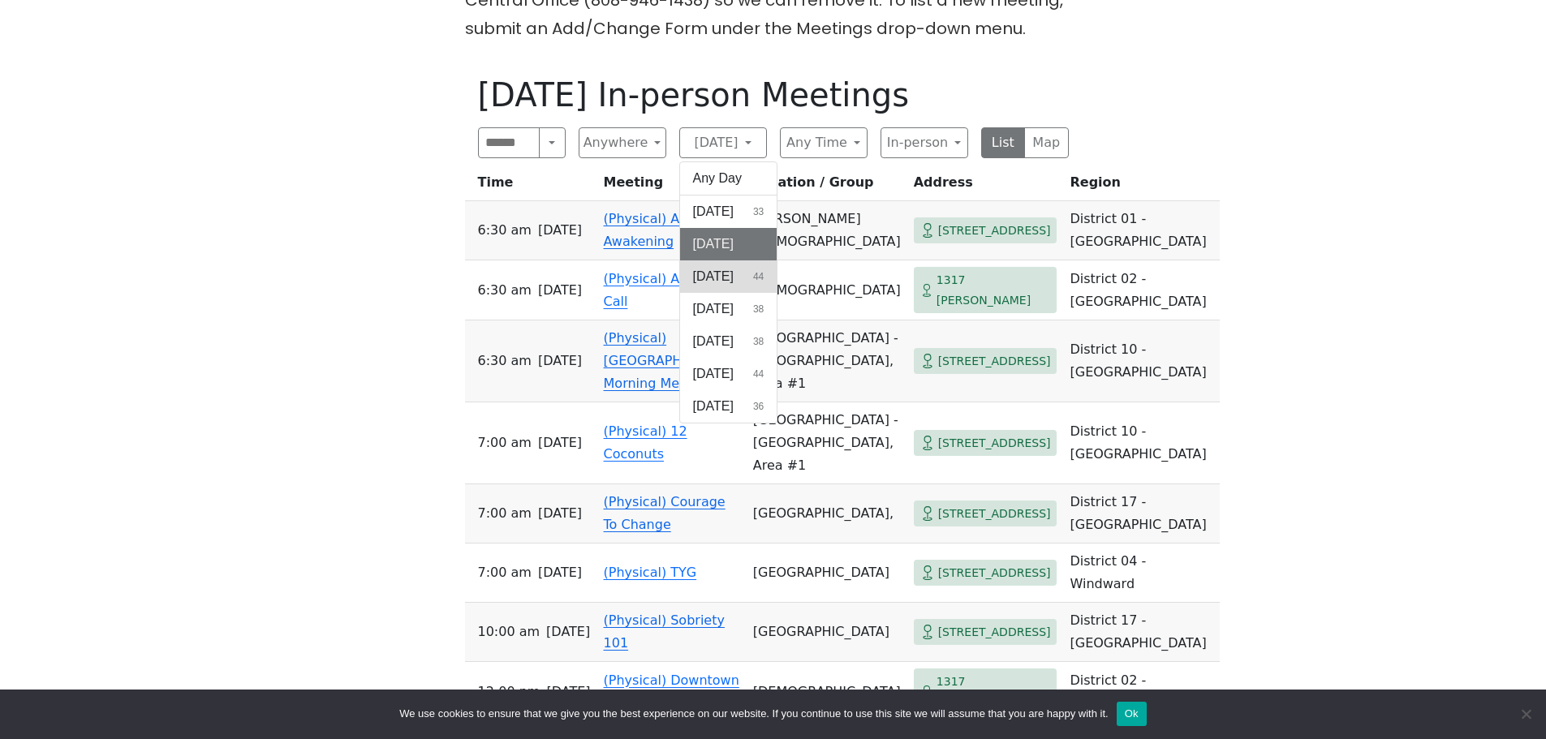
click at [729, 281] on span "Tuesday" at bounding box center [713, 276] width 41 height 19
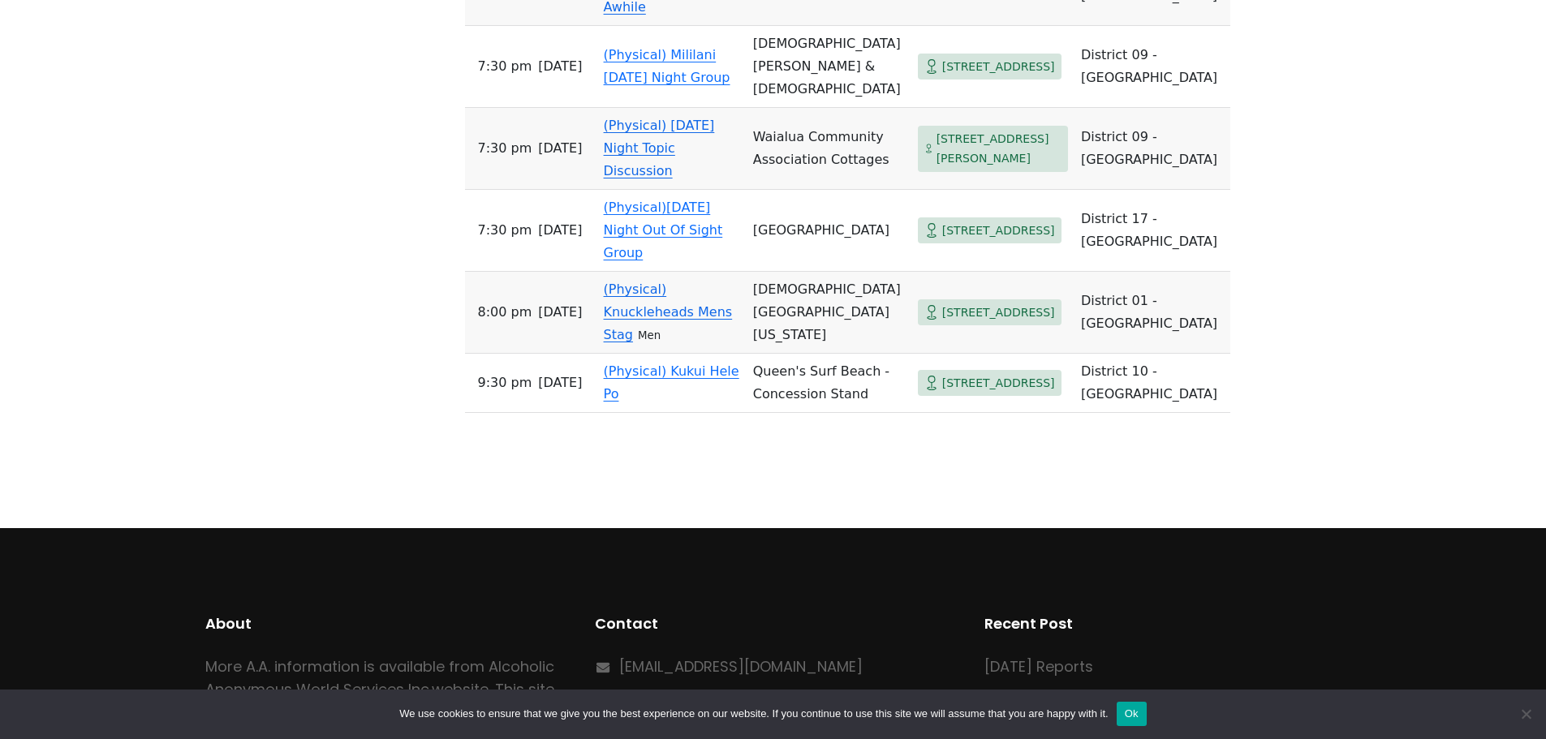
scroll to position [2869, 0]
